Goal: Task Accomplishment & Management: Use online tool/utility

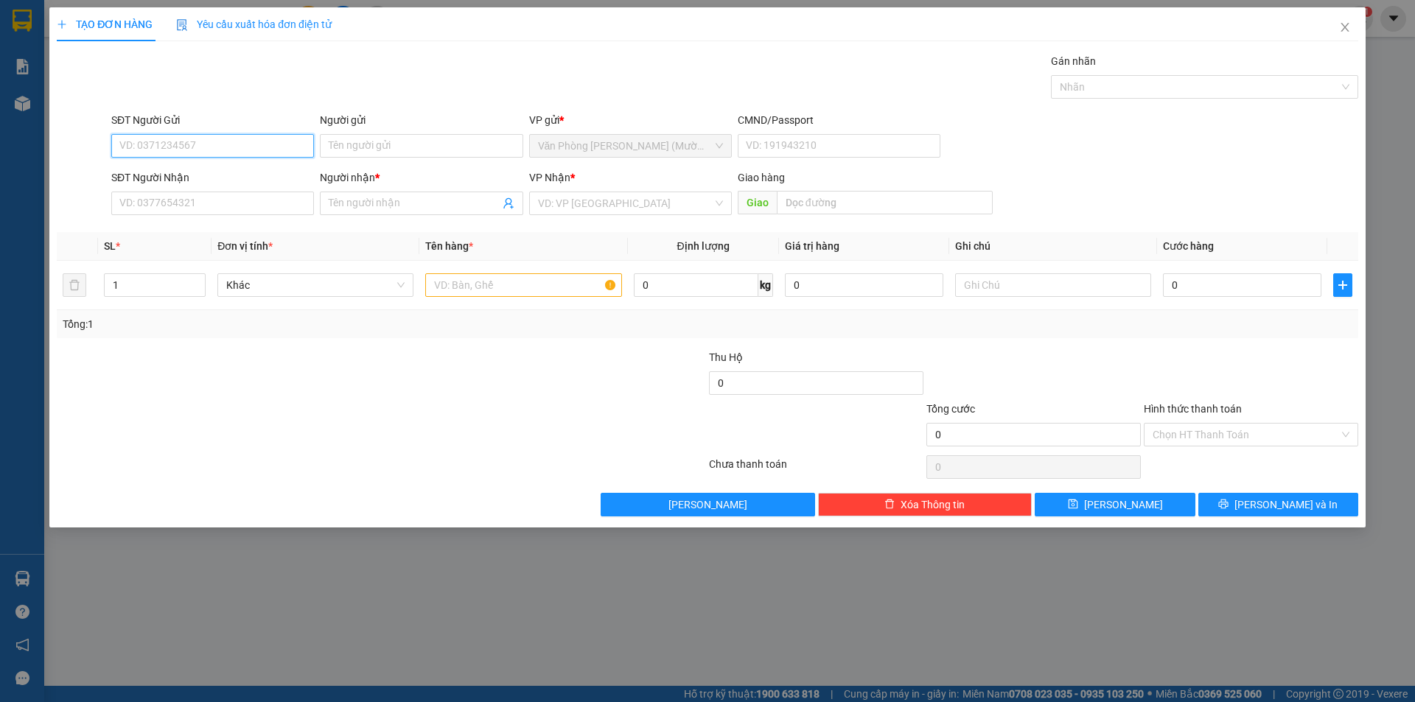
paste input "0944813565"
type input "0944813565"
click at [237, 147] on input "0944813565" at bounding box center [212, 146] width 203 height 24
click at [229, 175] on div "0944813565 - A KHƯƠNG" at bounding box center [212, 175] width 185 height 16
type input "A KHƯƠNG"
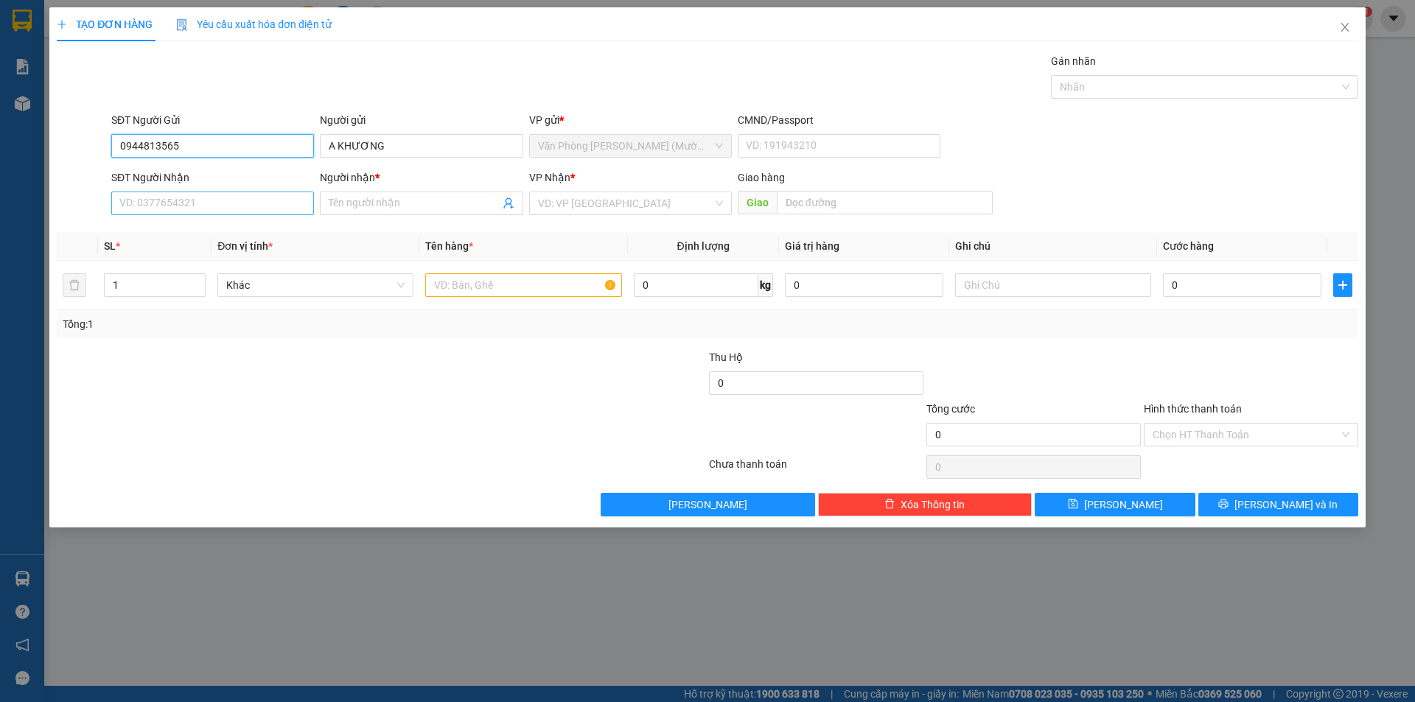
type input "0944813565"
click at [223, 195] on input "SĐT Người Nhận" at bounding box center [212, 204] width 203 height 24
paste input "0944813565"
type input "0944813565"
click at [209, 235] on div "0944813565 - A KHƯƠNG" at bounding box center [212, 233] width 185 height 16
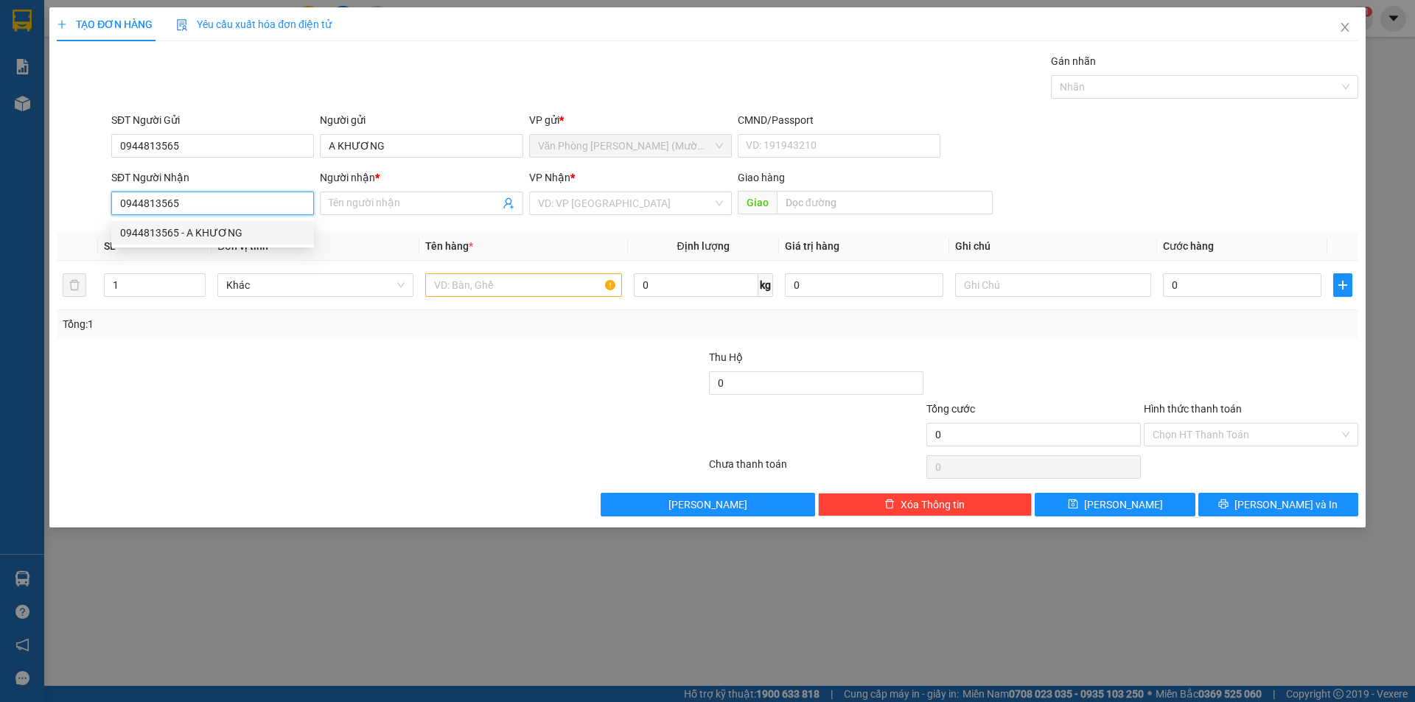
type input "A KHƯƠNG"
click at [674, 203] on span "Văn Phòng [PERSON_NAME] (Mường Thanh)" at bounding box center [630, 203] width 185 height 22
type input "0944813565"
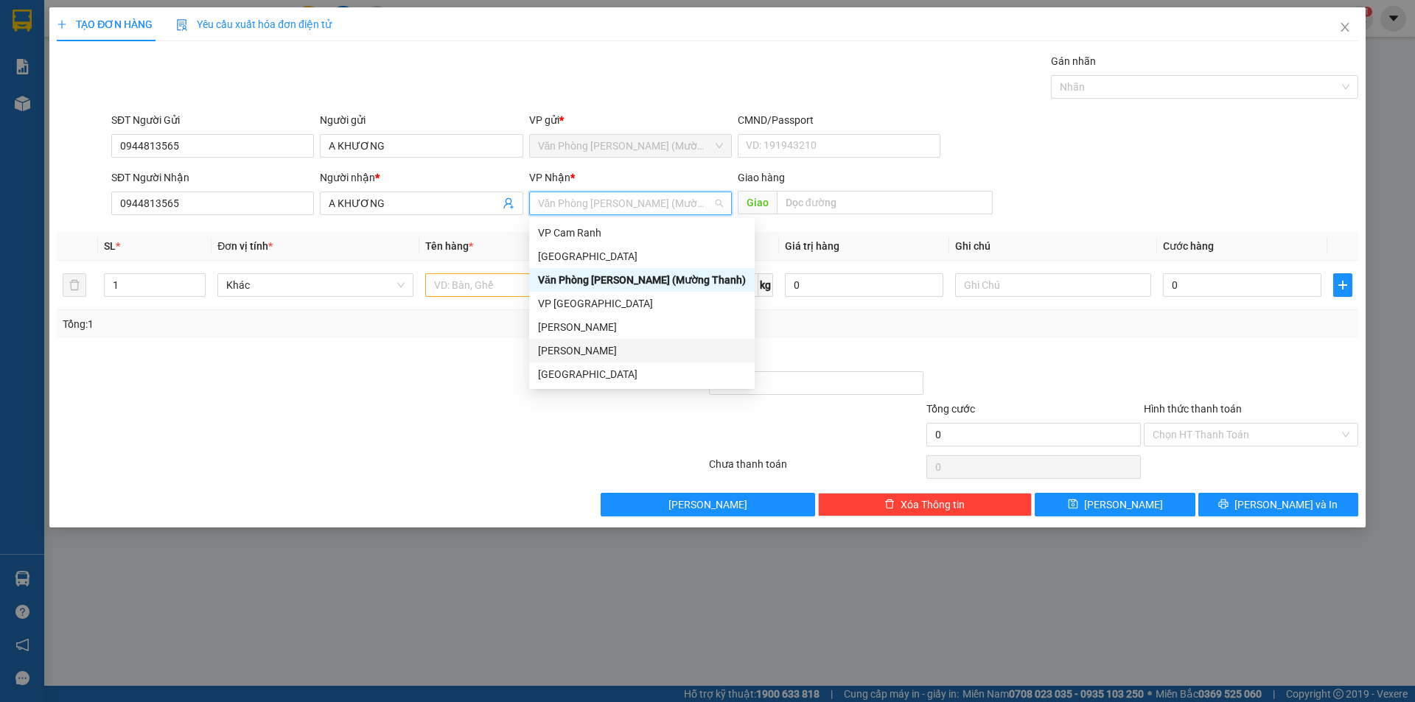
click at [577, 350] on div "[PERSON_NAME]" at bounding box center [642, 351] width 208 height 16
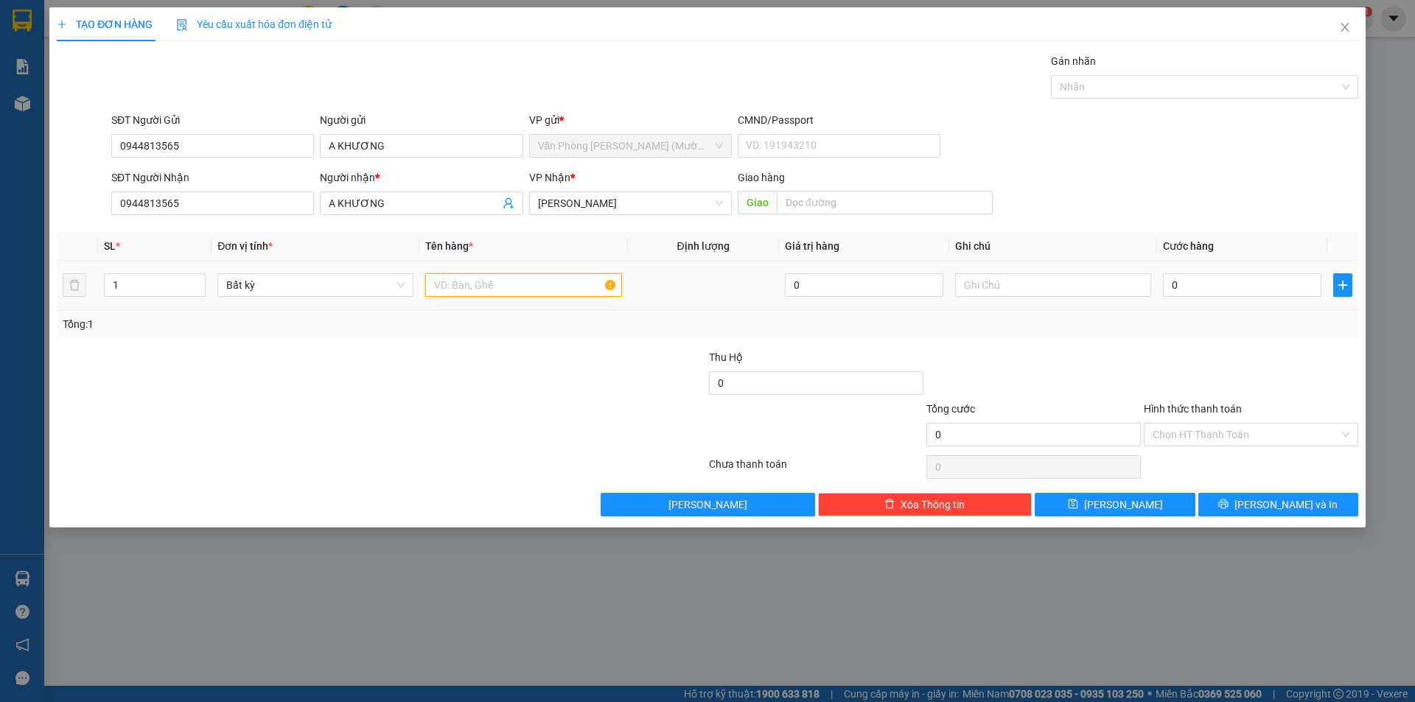
click at [486, 288] on input "text" at bounding box center [523, 285] width 196 height 24
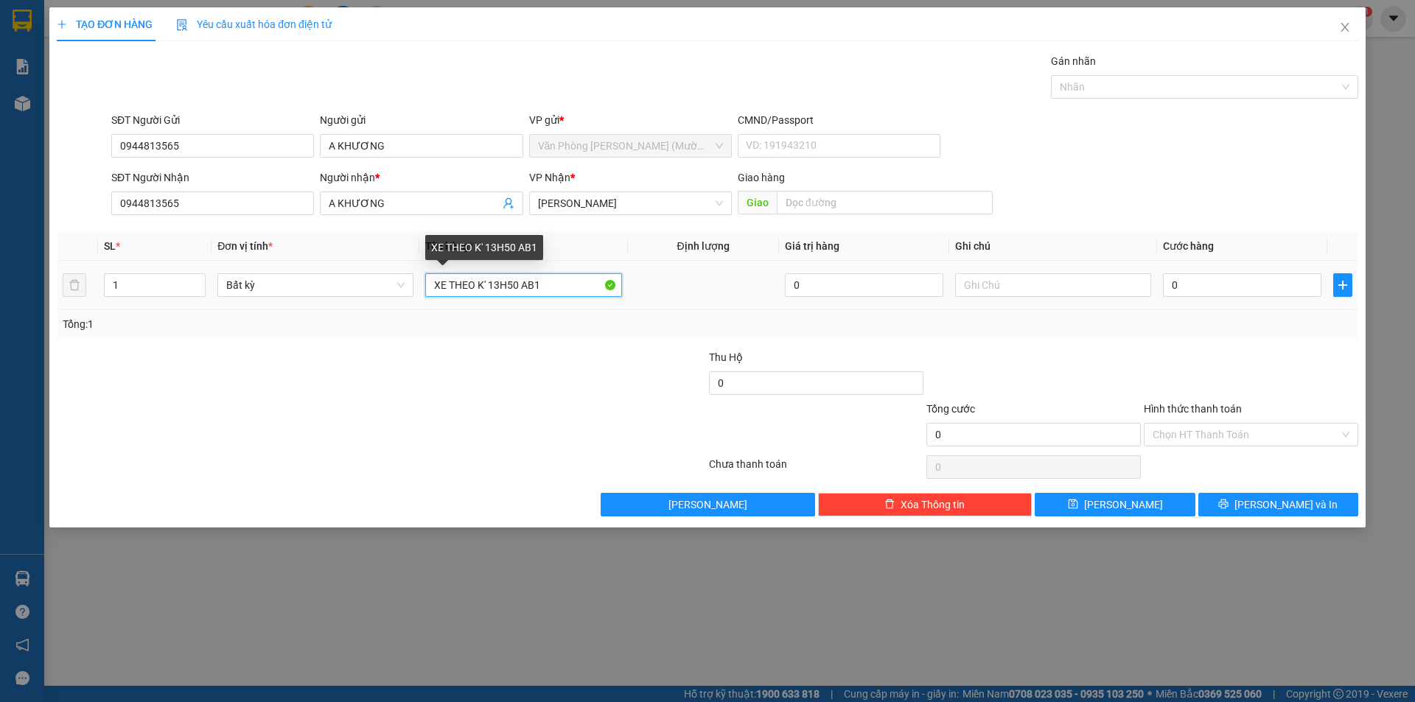
click at [447, 289] on input "XE THEO K' 13H50 AB1" at bounding box center [523, 285] width 196 height 24
paste input "FUTURE"
type input "XE FUTURE BỌC [PERSON_NAME]' 13H50 AB1"
click at [1224, 288] on input "0" at bounding box center [1242, 285] width 158 height 24
type input "3"
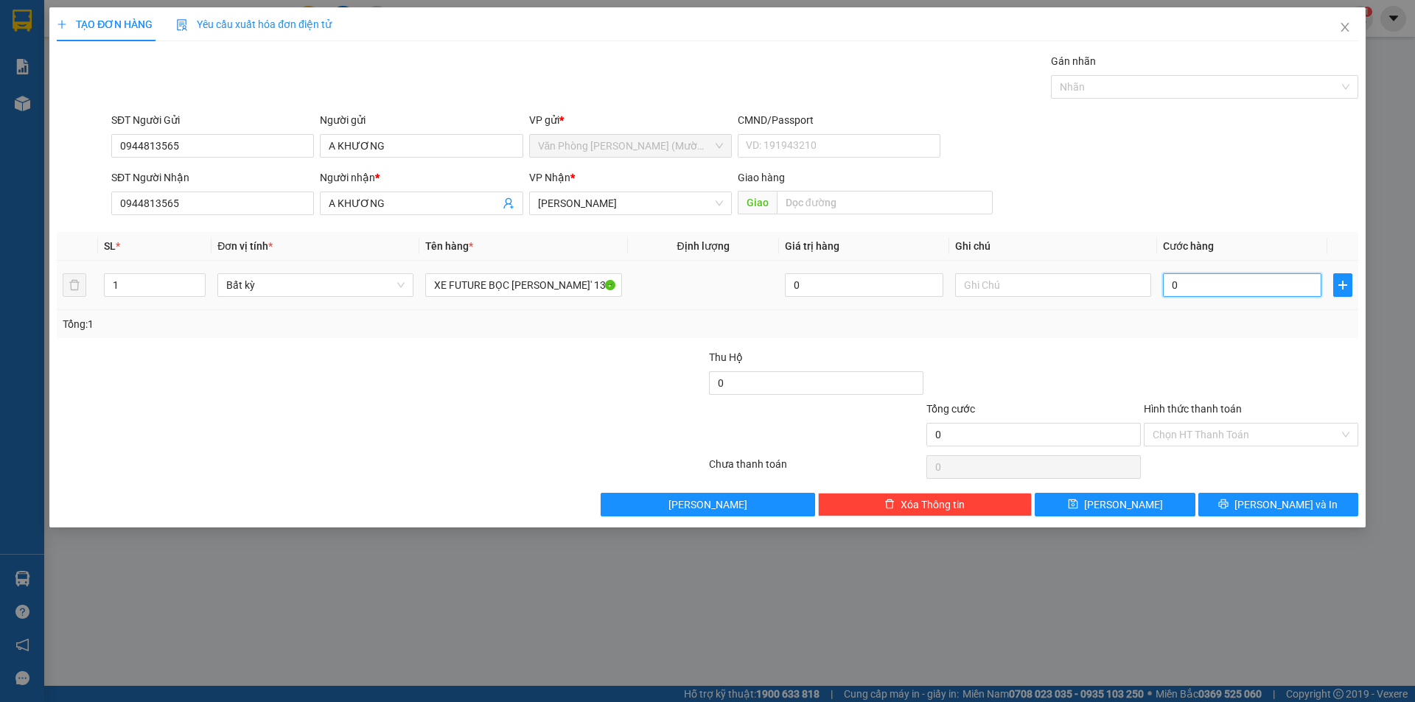
type input "3"
type input "35"
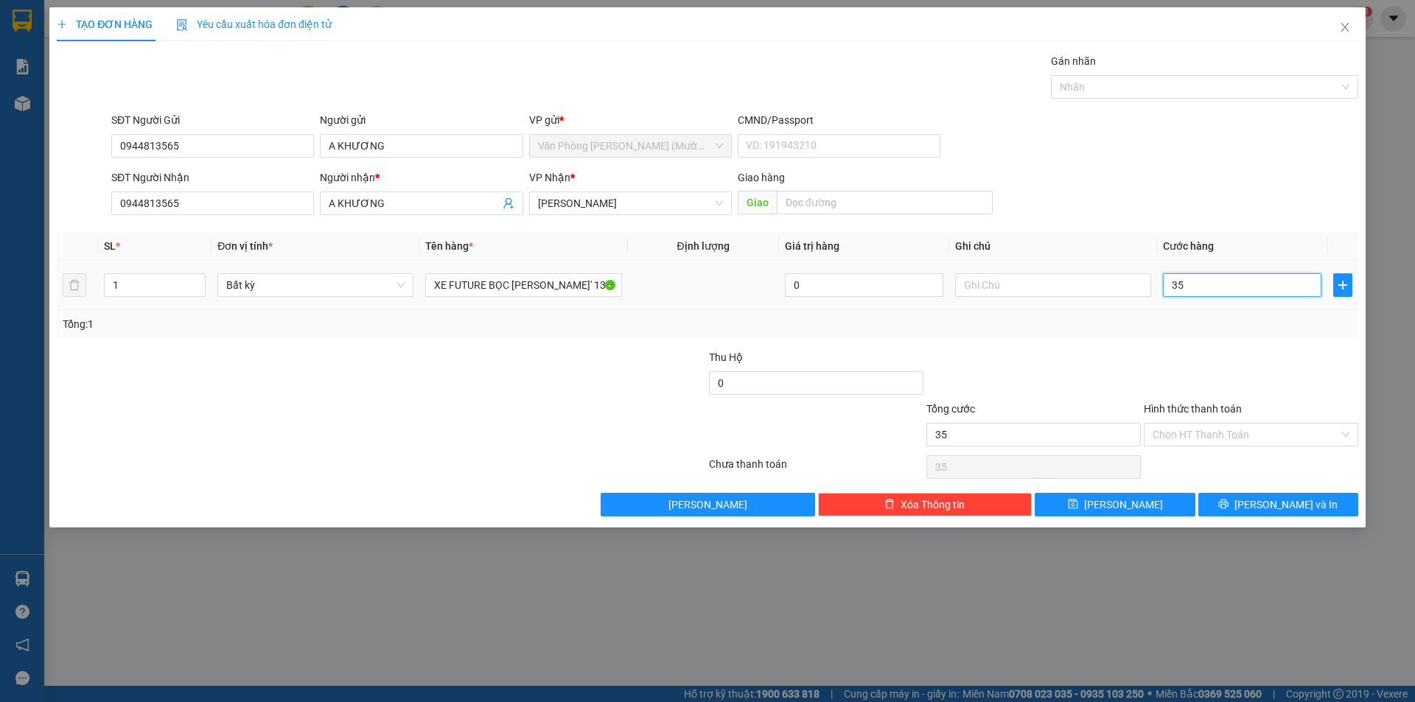
type input "350"
type input "350.000"
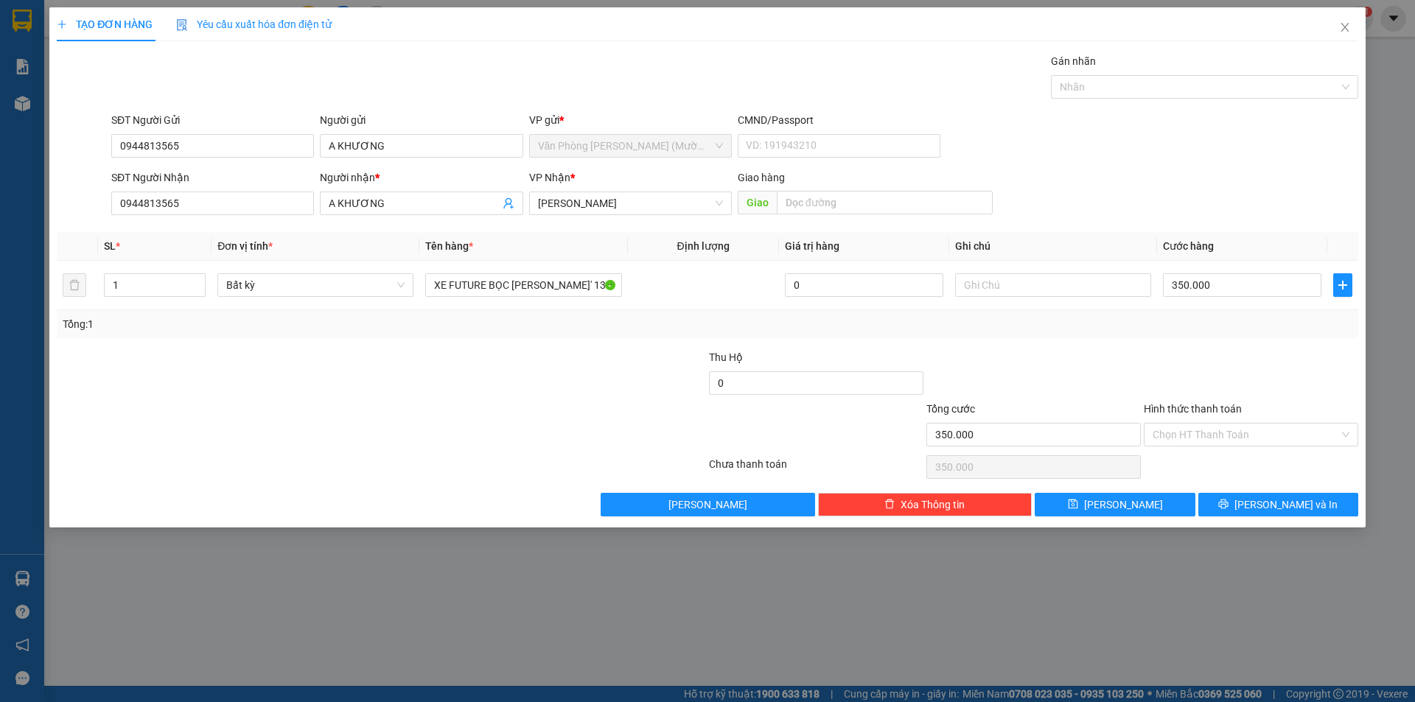
click at [1218, 370] on div at bounding box center [1251, 375] width 217 height 52
click at [1249, 436] on input "Hình thức thanh toán" at bounding box center [1246, 435] width 186 height 22
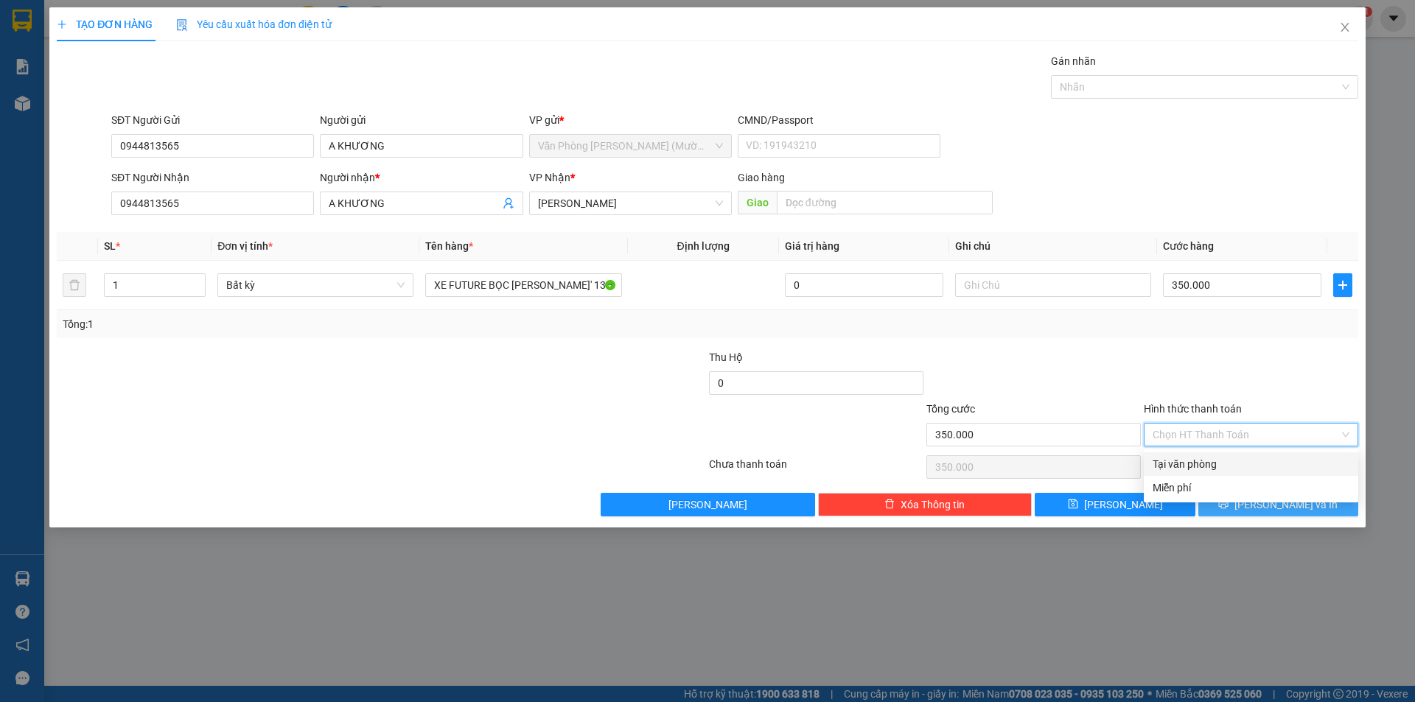
drag, startPoint x: 1242, startPoint y: 445, endPoint x: 1249, endPoint y: 516, distance: 71.1
click at [1235, 468] on div "Tại văn phòng" at bounding box center [1251, 464] width 197 height 16
type input "0"
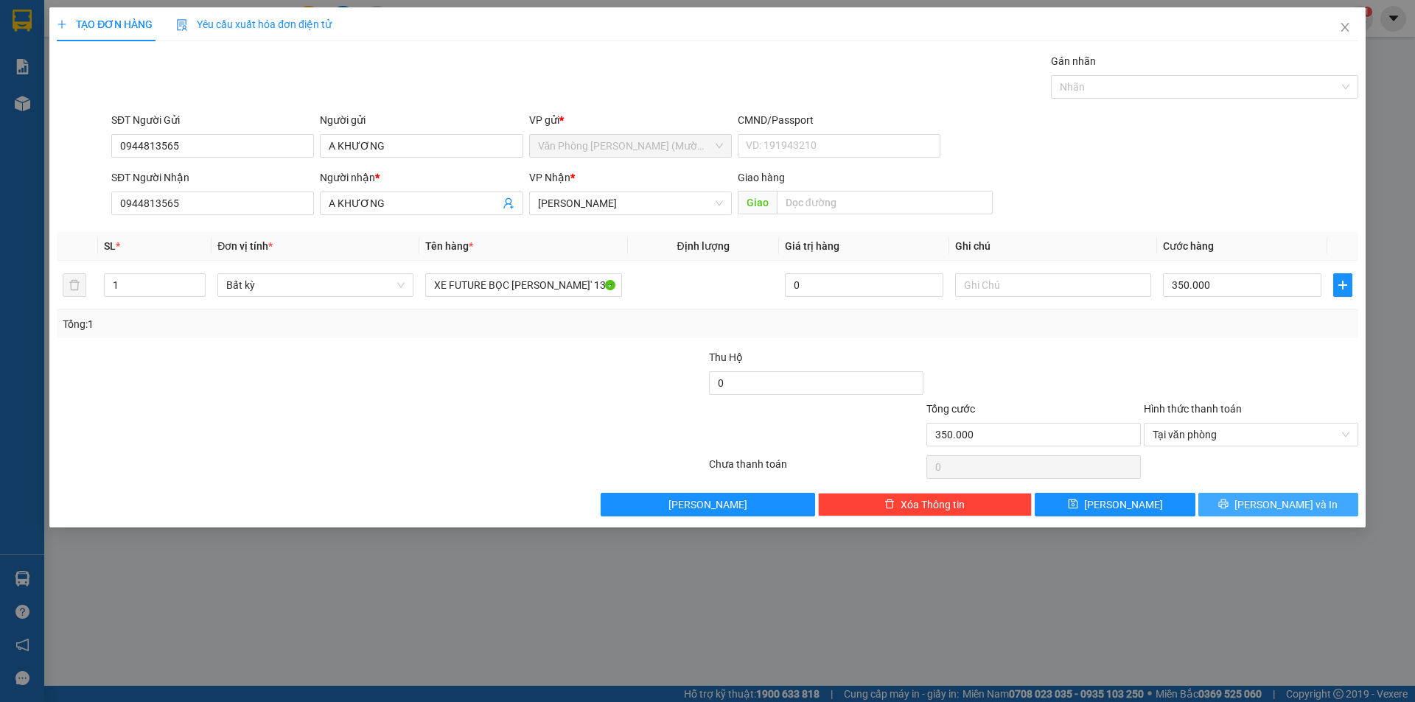
drag, startPoint x: 1249, startPoint y: 509, endPoint x: 1252, endPoint y: 523, distance: 14.3
click at [1249, 509] on button "[PERSON_NAME] và In" at bounding box center [1279, 505] width 160 height 24
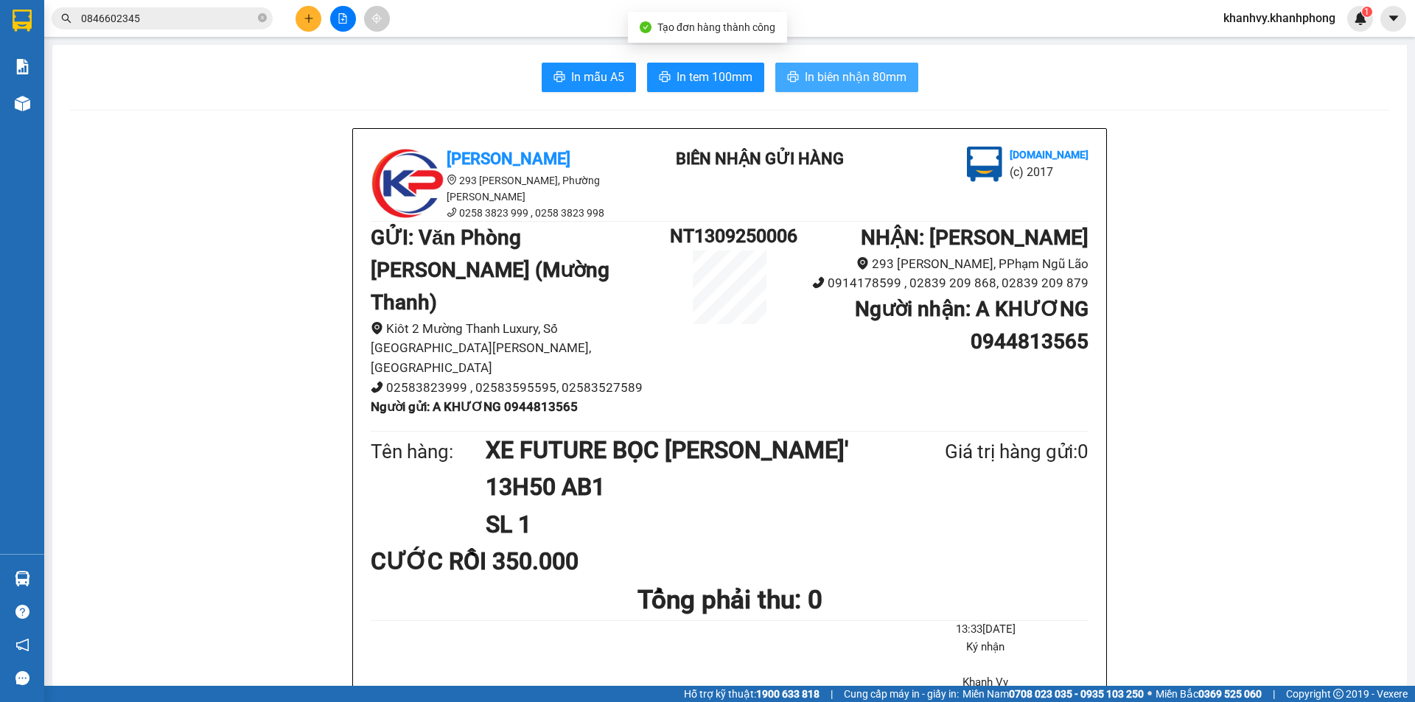
click at [795, 77] on button "In biên nhận 80mm" at bounding box center [846, 77] width 143 height 29
click at [599, 66] on button "In mẫu A5" at bounding box center [589, 77] width 94 height 29
